Goal: Use online tool/utility: Utilize a website feature to perform a specific function

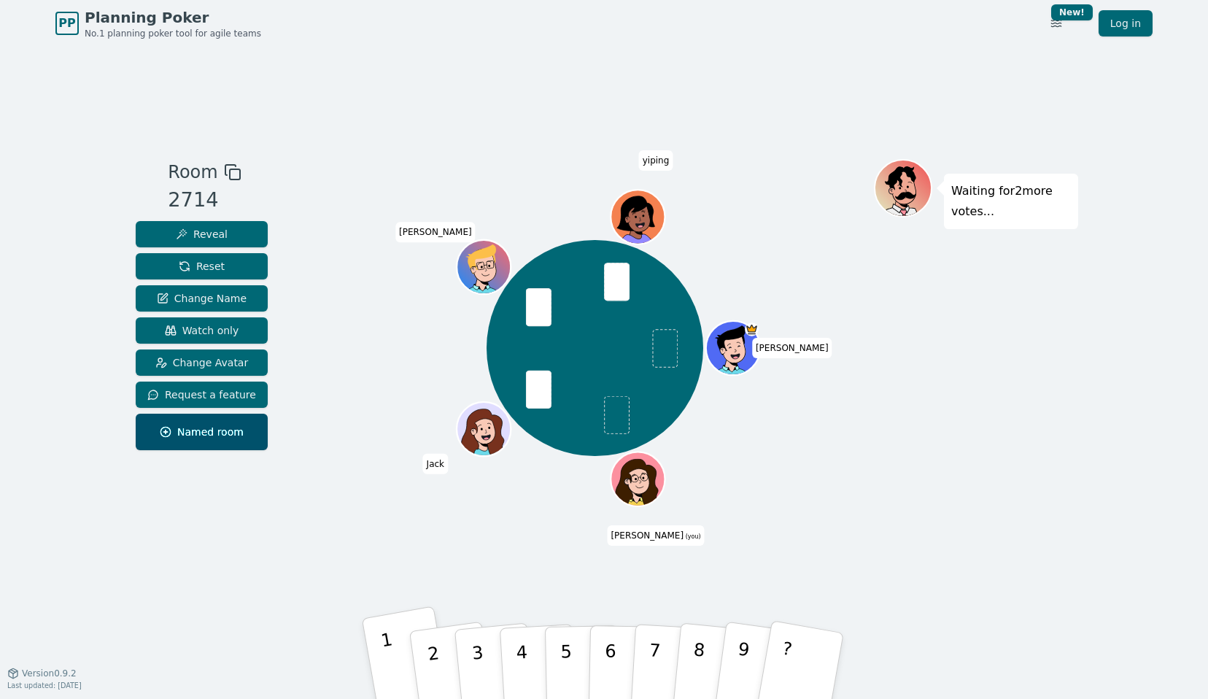
click at [378, 671] on button "1" at bounding box center [407, 665] width 91 height 120
click at [481, 675] on p "3" at bounding box center [479, 668] width 19 height 80
click at [441, 663] on button "2" at bounding box center [450, 666] width 87 height 118
click at [387, 670] on p "1" at bounding box center [391, 669] width 25 height 80
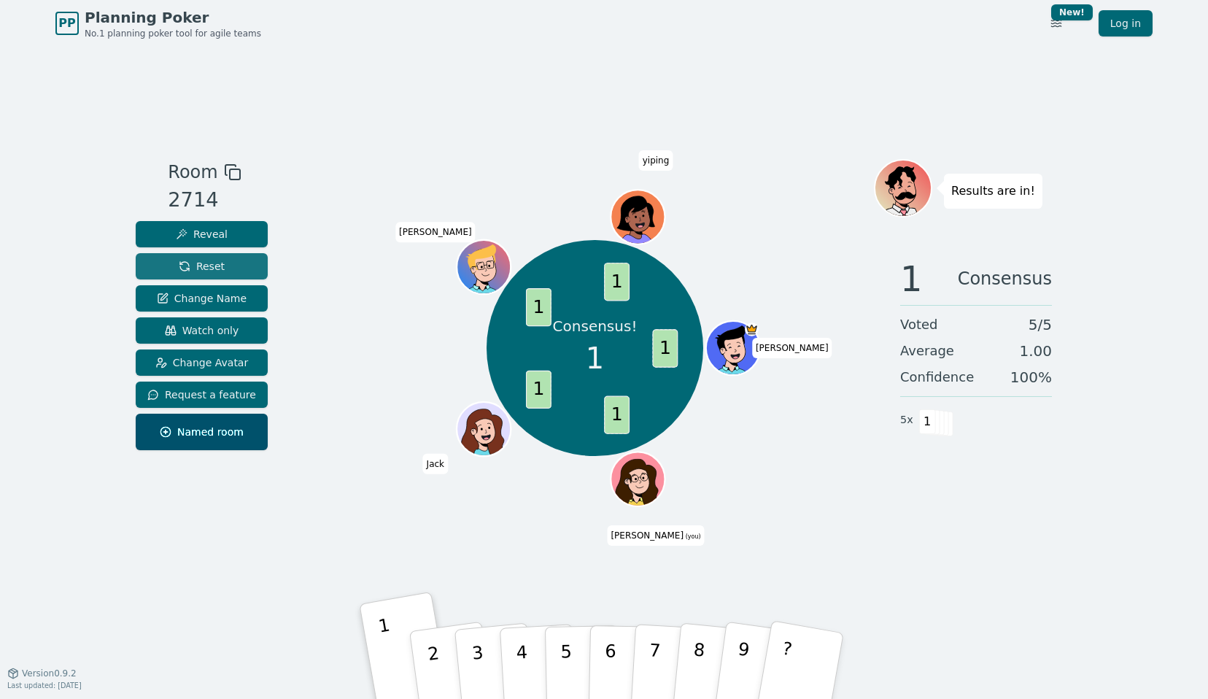
click at [237, 264] on button "Reset" at bounding box center [202, 266] width 132 height 26
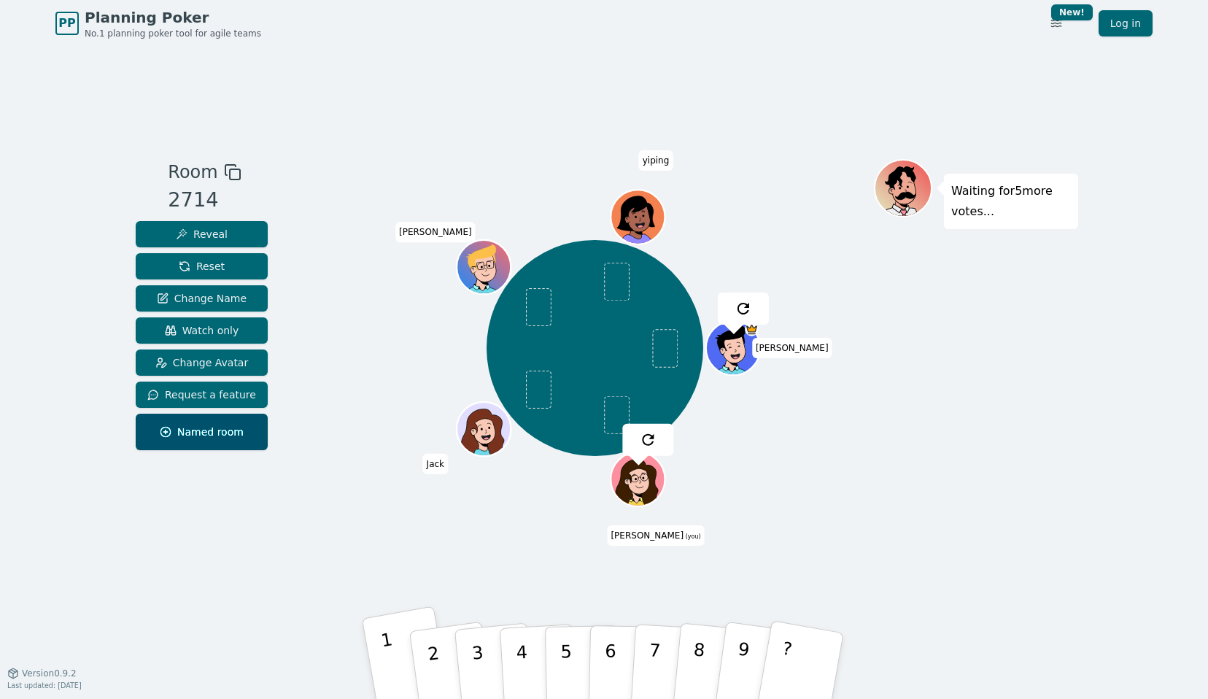
click at [395, 683] on p "1" at bounding box center [391, 669] width 25 height 80
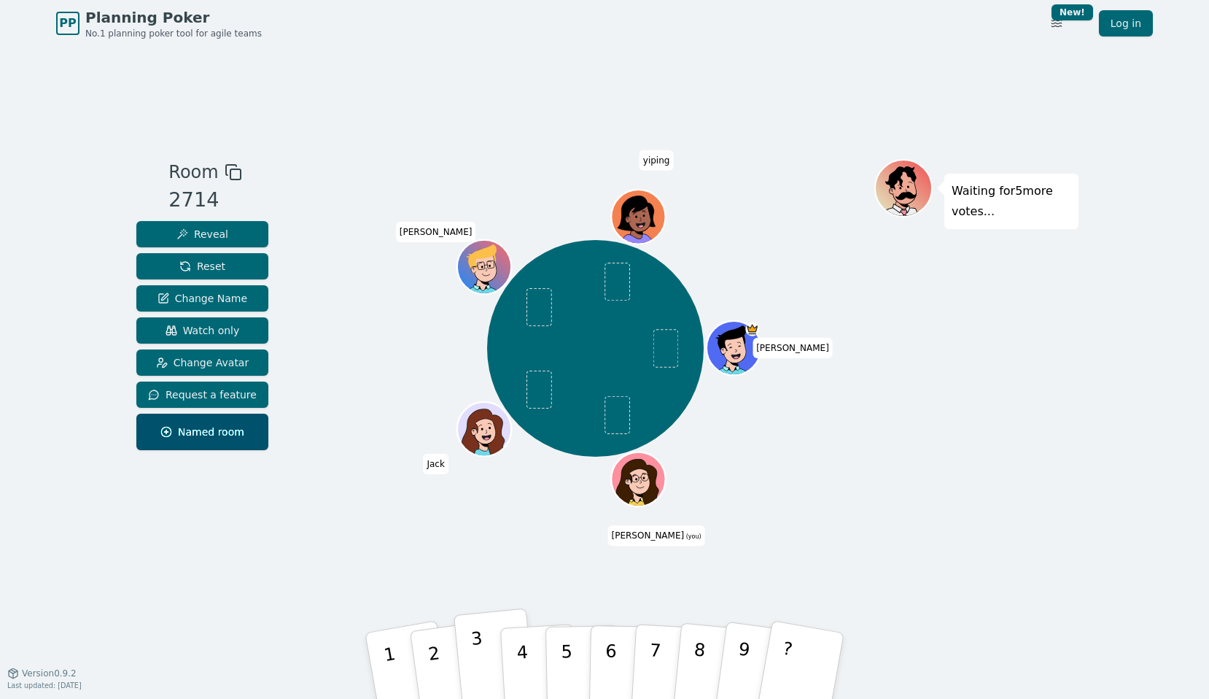
click at [469, 641] on button "3" at bounding box center [495, 666] width 83 height 116
click at [446, 662] on button "2" at bounding box center [451, 666] width 87 height 118
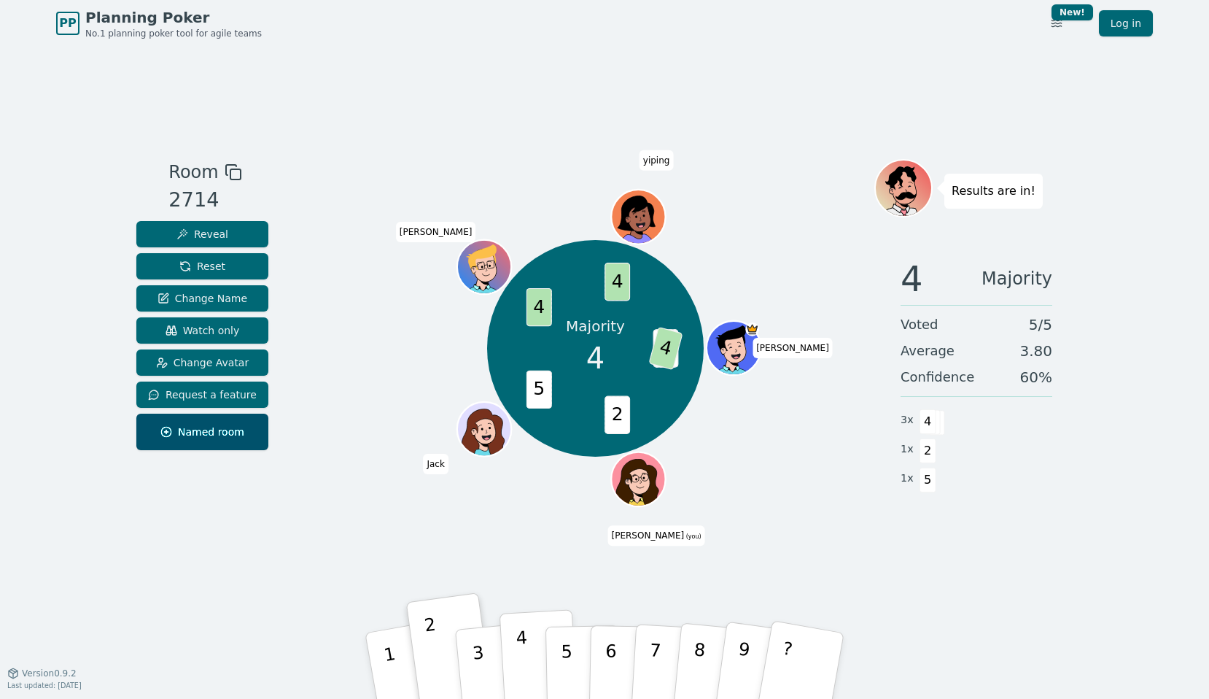
click at [530, 648] on button "4" at bounding box center [540, 666] width 80 height 114
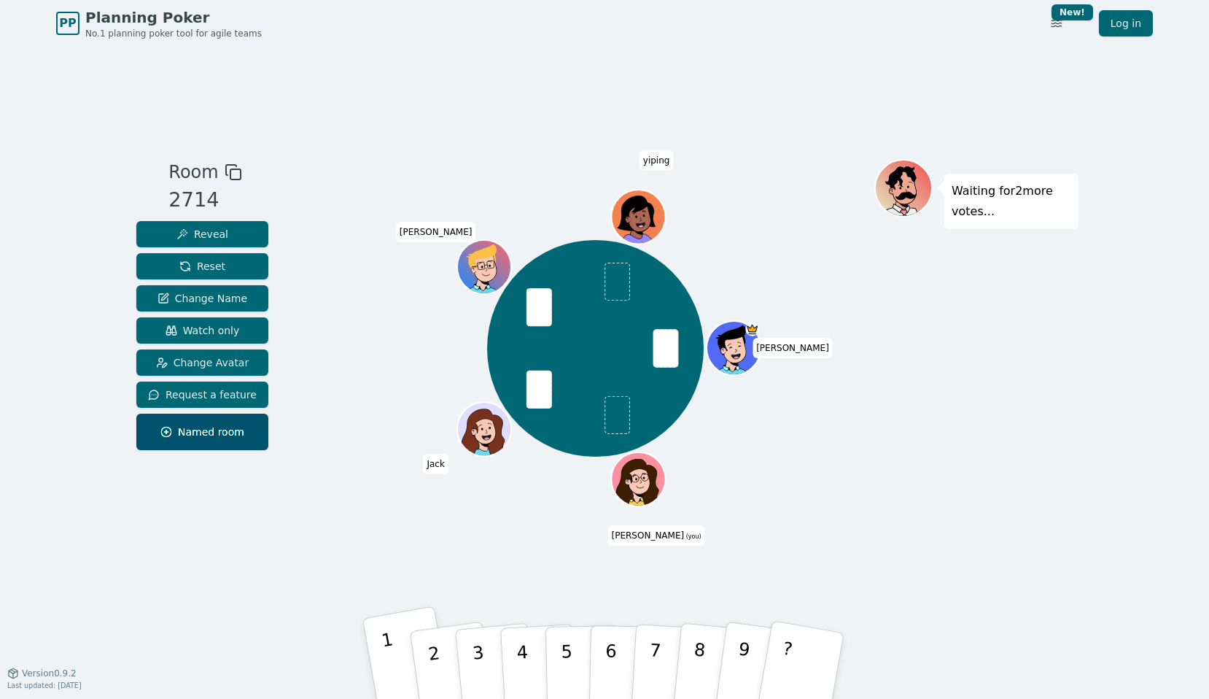
click at [387, 678] on button "1" at bounding box center [408, 665] width 91 height 120
click at [376, 654] on button "1" at bounding box center [408, 665] width 91 height 120
